Goal: Task Accomplishment & Management: Manage account settings

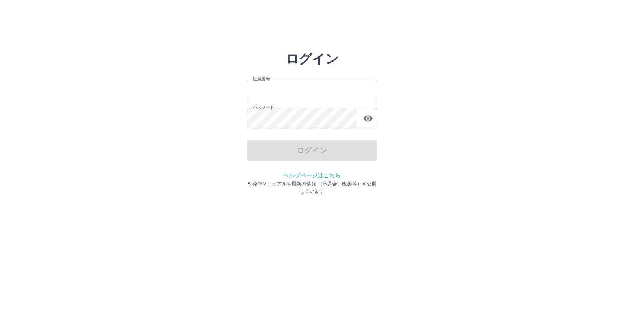
type input "*******"
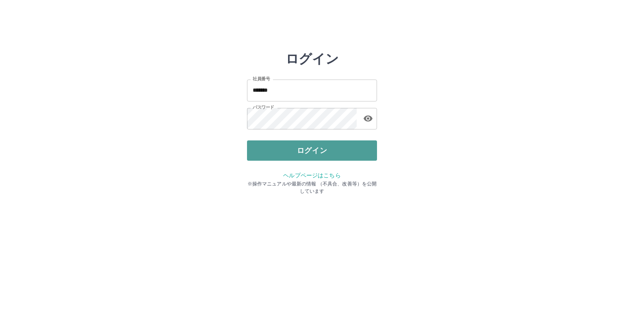
click at [269, 160] on button "ログイン" at bounding box center [312, 150] width 130 height 20
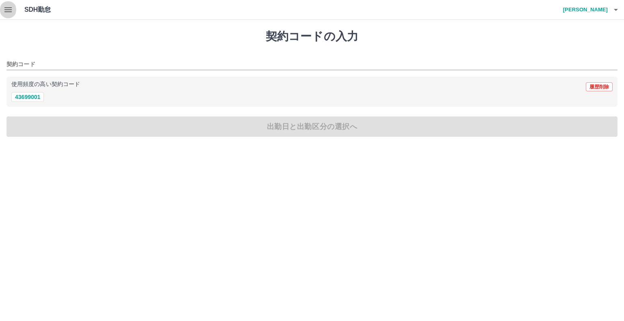
click at [6, 16] on button "button" at bounding box center [8, 9] width 16 height 19
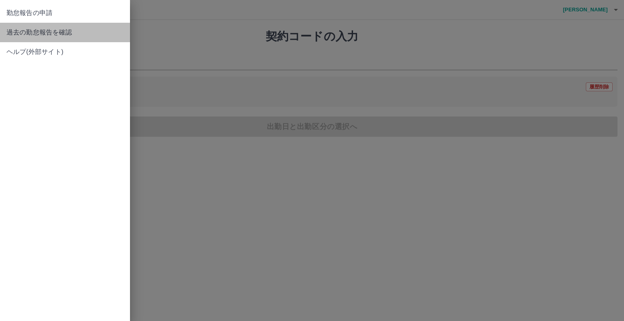
click at [17, 33] on span "過去の勤怠報告を確認" at bounding box center [64, 33] width 117 height 10
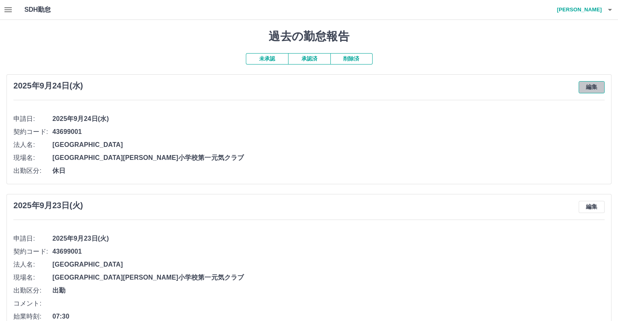
click at [592, 88] on button "編集" at bounding box center [591, 87] width 26 height 12
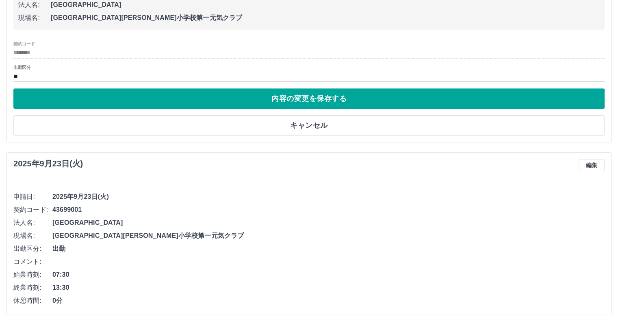
scroll to position [133, 0]
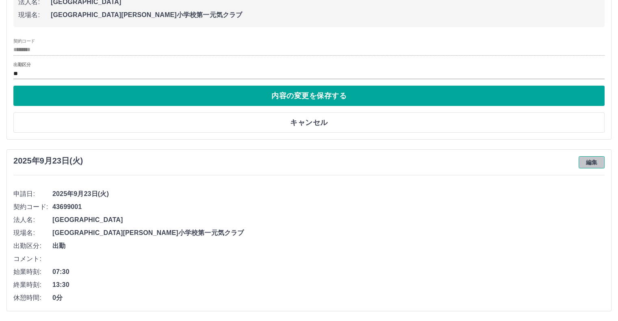
click at [589, 162] on button "編集" at bounding box center [591, 162] width 26 height 12
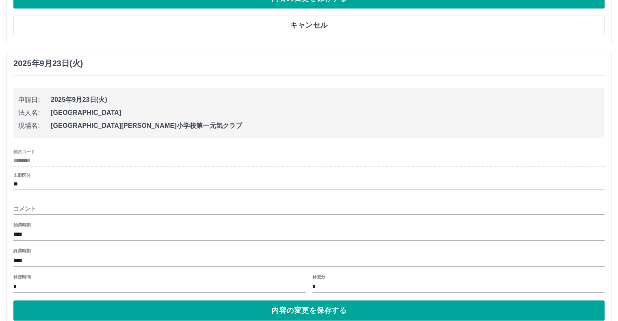
scroll to position [246, 0]
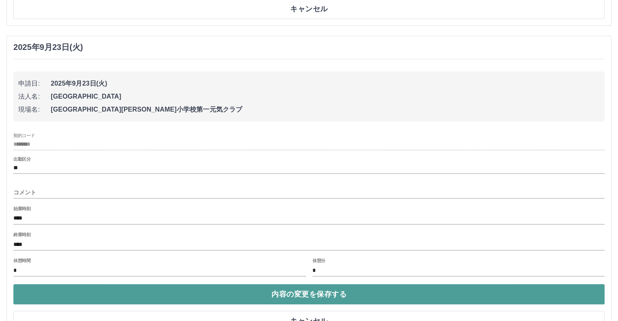
click at [292, 294] on button "内容の変更を保存する" at bounding box center [308, 294] width 591 height 20
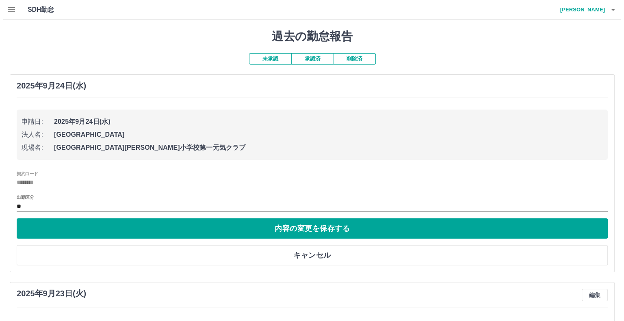
scroll to position [0, 0]
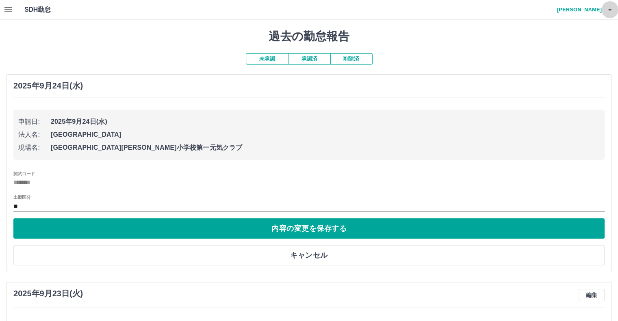
click at [614, 5] on icon "button" at bounding box center [610, 10] width 10 height 10
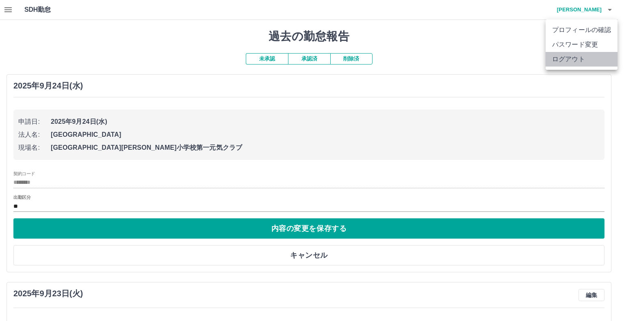
click at [583, 58] on li "ログアウト" at bounding box center [581, 59] width 72 height 15
